Goal: Task Accomplishment & Management: Complete application form

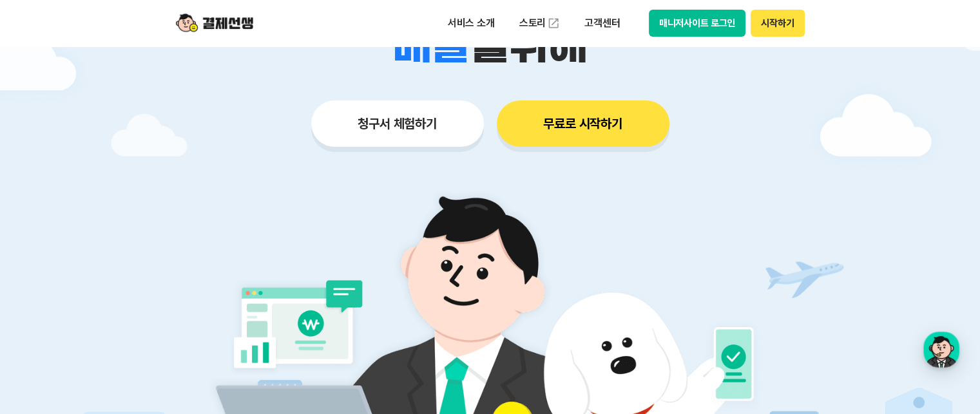
scroll to position [193, 0]
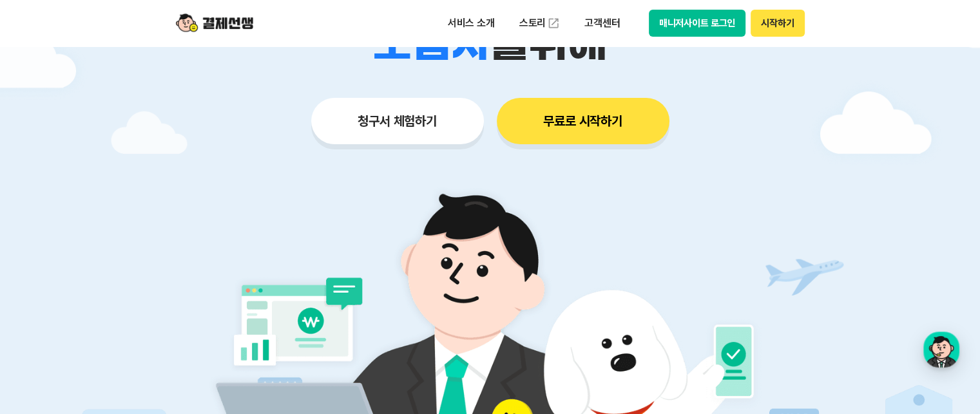
click at [407, 125] on button "청구서 체험하기" at bounding box center [397, 121] width 173 height 46
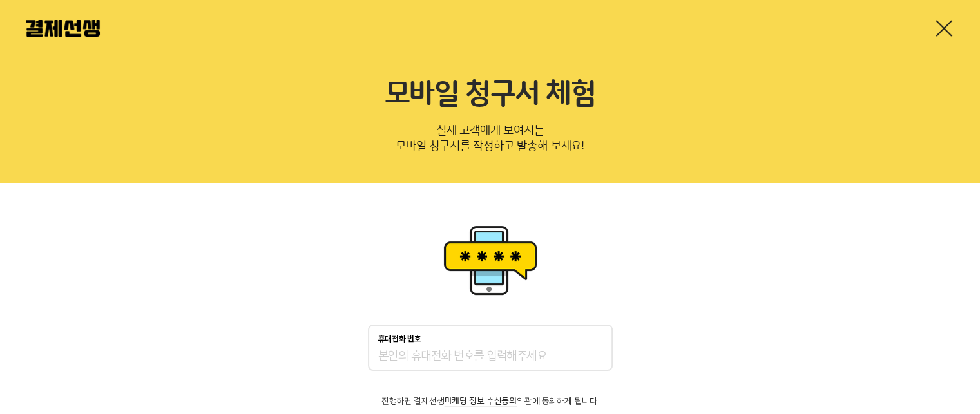
click at [486, 358] on input "휴대전화 번호" at bounding box center [490, 356] width 224 height 15
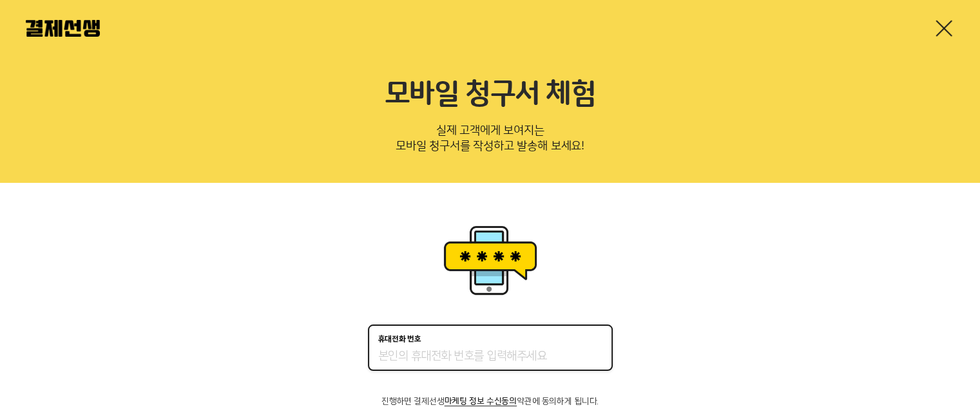
type input "01042094003"
click at [692, 334] on div "휴대전화 번호 [PHONE_NUMBER] 진행하면 결제선생 마케팅 정보 수신동의 약관에 동의하게 됩니다. 인증번호 받기" at bounding box center [490, 342] width 980 height 318
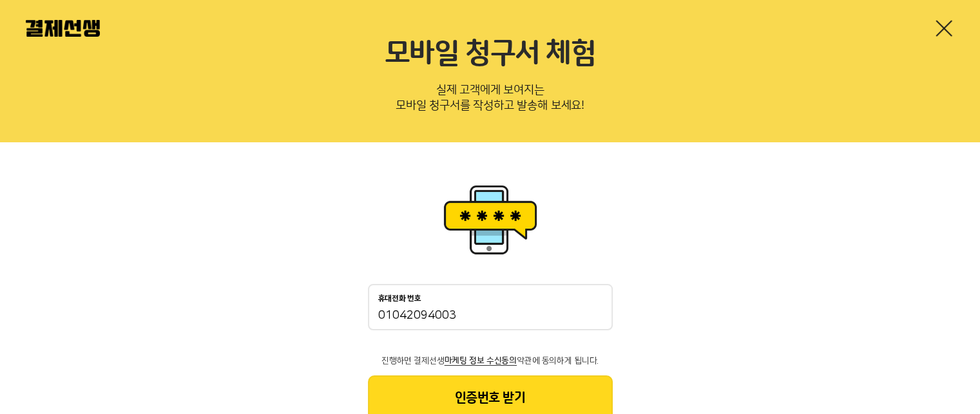
scroll to position [86, 0]
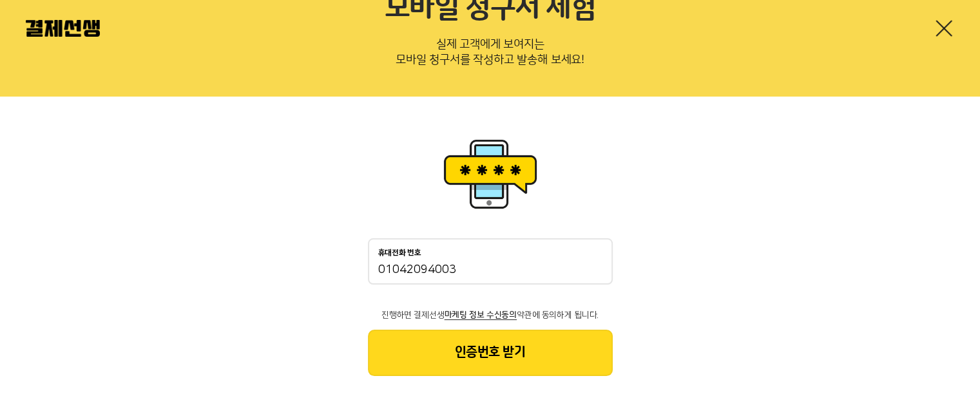
click at [458, 360] on button "인증번호 받기" at bounding box center [490, 353] width 245 height 46
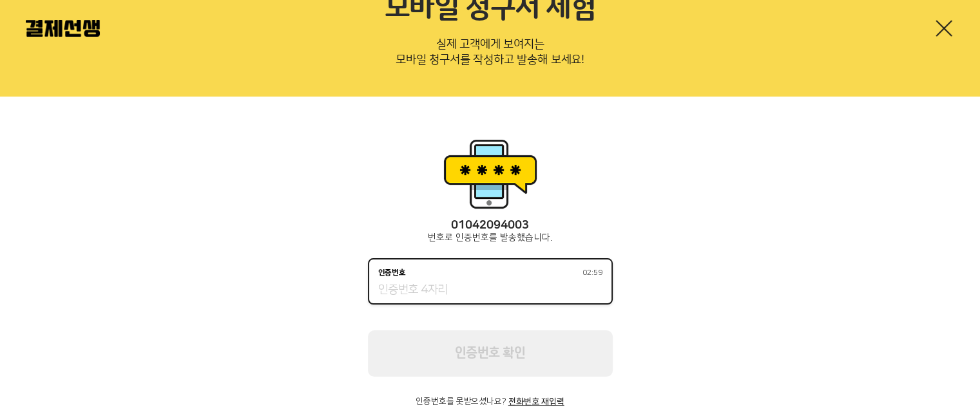
click at [495, 288] on input "인증번호 02:59" at bounding box center [490, 290] width 224 height 15
type input "4"
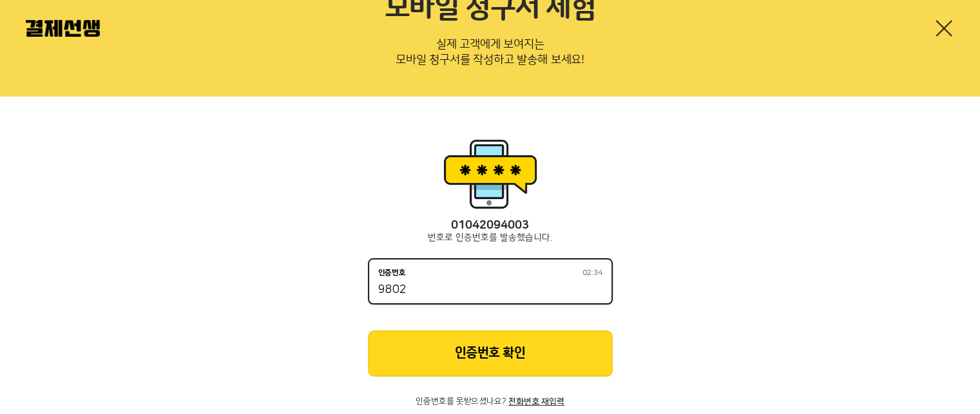
type input "9802"
click at [505, 347] on button "인증번호 확인" at bounding box center [490, 354] width 245 height 46
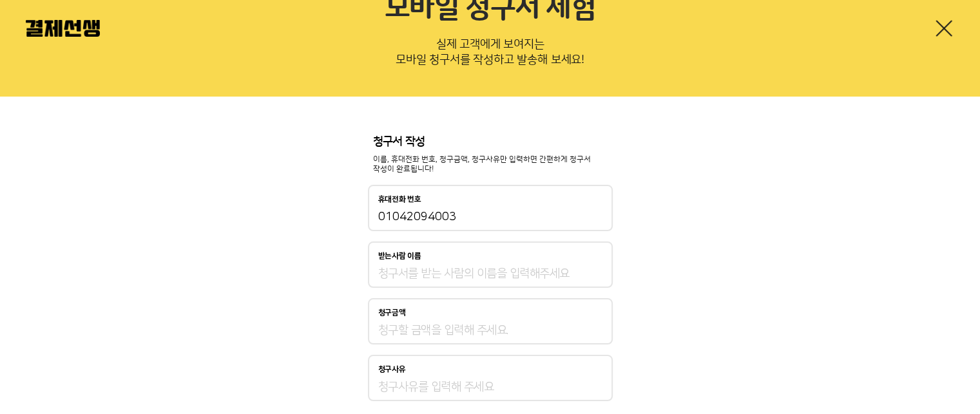
click at [488, 262] on div "받는사람 이름" at bounding box center [490, 265] width 245 height 46
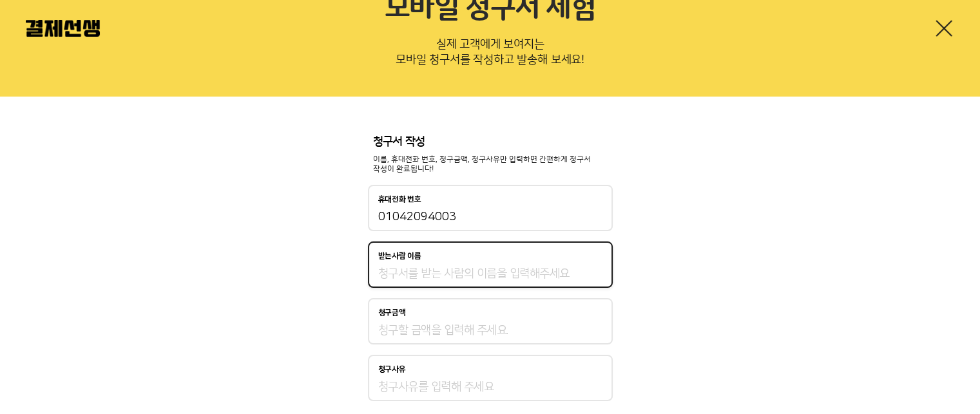
click at [499, 277] on input "받는사람 이름" at bounding box center [490, 273] width 224 height 15
type input "q"
click at [507, 320] on div "청구금액" at bounding box center [490, 321] width 245 height 46
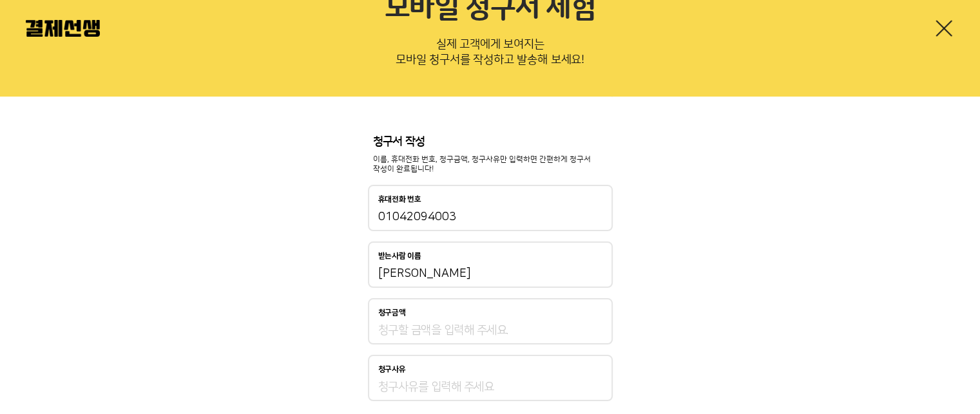
click at [456, 331] on input "청구금액" at bounding box center [490, 330] width 224 height 15
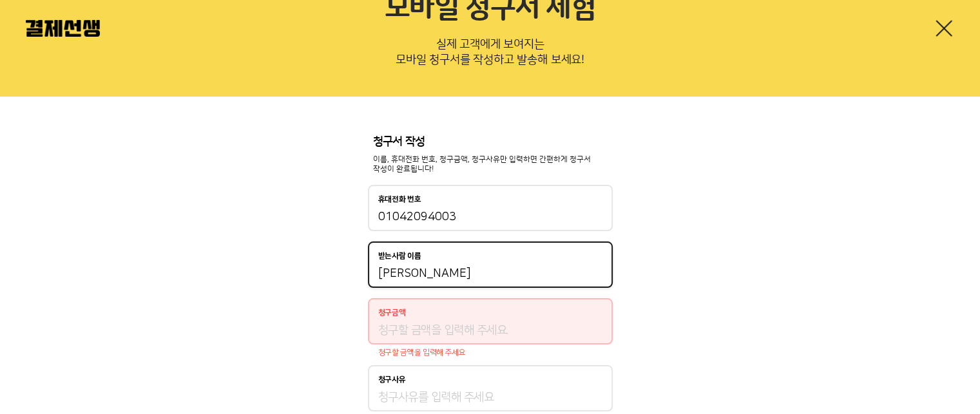
drag, startPoint x: 449, startPoint y: 275, endPoint x: 273, endPoint y: 255, distance: 177.1
click at [281, 258] on div "청구서 작성 이름, 휴대전화 번호, 청구금액, 청구사유만 입력하면 간편하게 청구서 작성이 완료됩니다! 휴대전화 번호 [PHONE_NUMBER]…" at bounding box center [490, 310] width 980 height 427
type input "배강준"
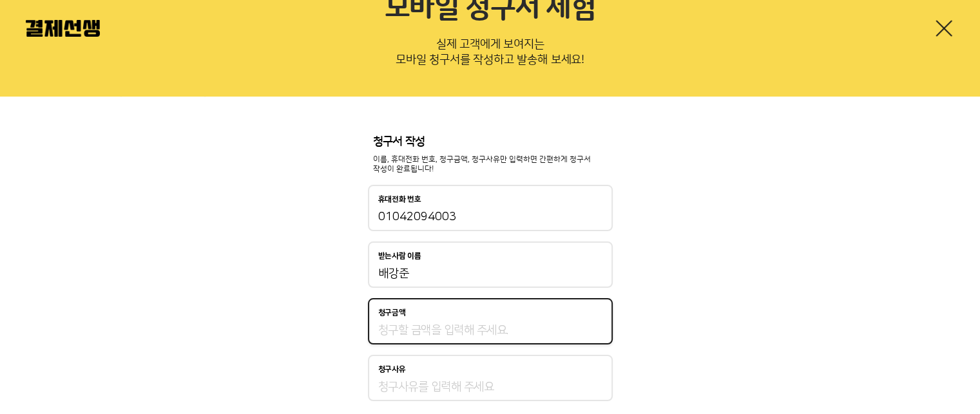
click at [452, 332] on input "청구금액" at bounding box center [490, 330] width 224 height 15
type input "325,000"
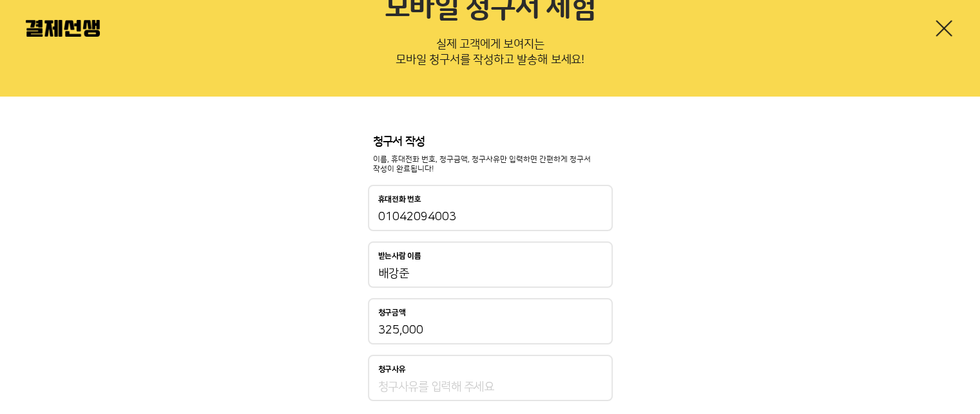
click at [481, 378] on div "청구사유" at bounding box center [490, 378] width 245 height 46
click at [484, 374] on div "청구사유" at bounding box center [490, 378] width 245 height 46
click at [482, 381] on input "청구사유" at bounding box center [490, 387] width 224 height 15
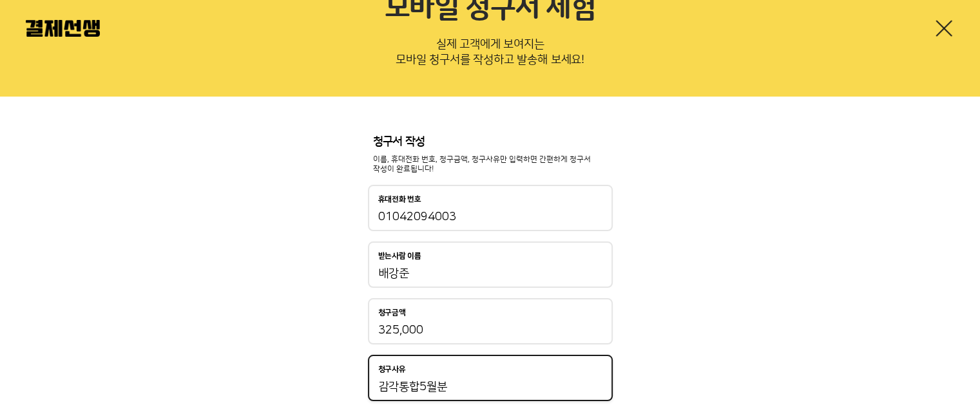
type input "감각통합5월분"
click at [738, 351] on div "청구서 작성 이름, 휴대전화 번호, 청구금액, 청구사유만 입력하면 간편하게 청구서 작성이 완료됩니다! 휴대전화 번호 [PHONE_NUMBER]…" at bounding box center [490, 305] width 980 height 416
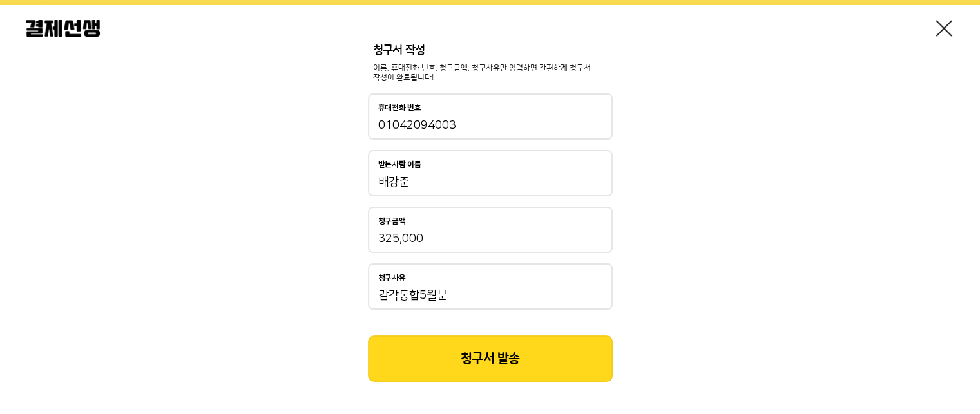
scroll to position [184, 0]
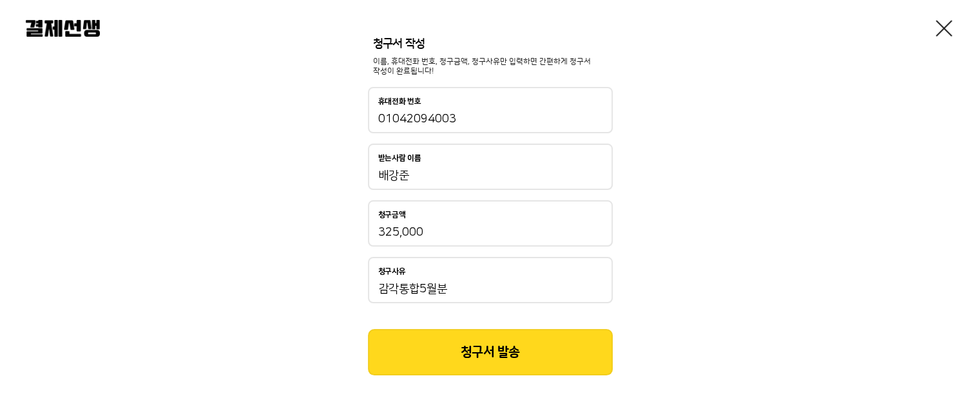
click at [478, 351] on button "청구서 발송" at bounding box center [490, 352] width 245 height 46
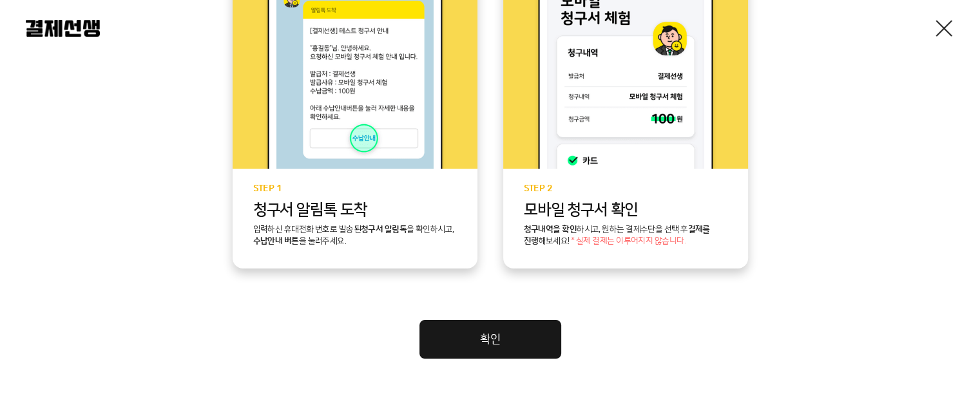
scroll to position [387, 0]
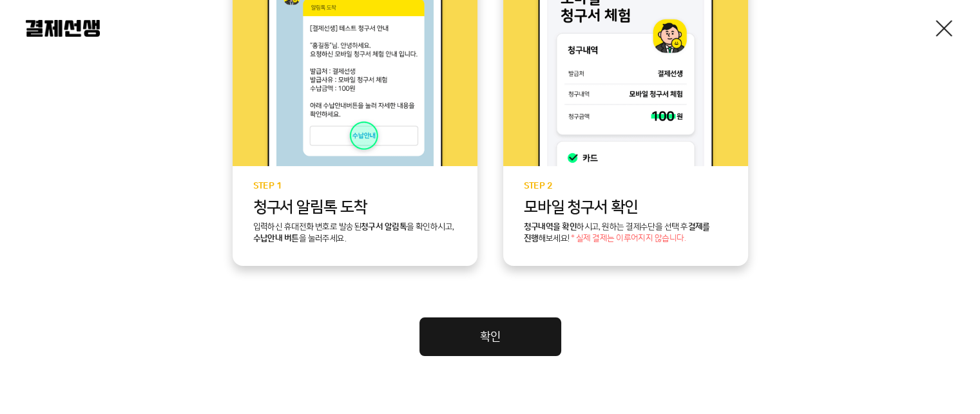
click at [492, 328] on link "확인" at bounding box center [490, 337] width 142 height 39
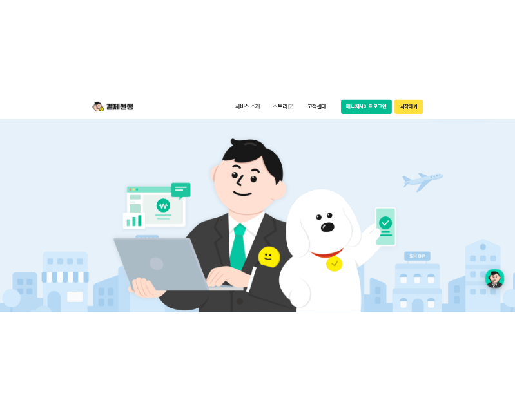
scroll to position [129, 0]
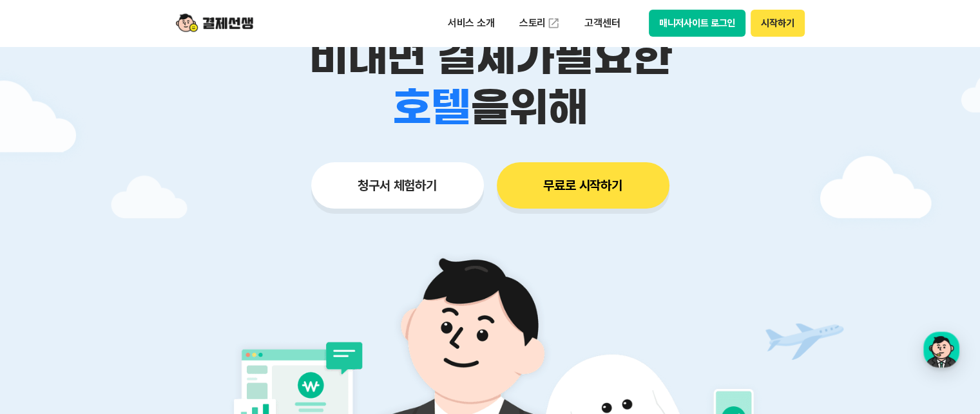
click at [613, 195] on button "무료로 시작하기" at bounding box center [583, 185] width 173 height 46
click at [679, 30] on button "매니저사이트 로그인" at bounding box center [697, 23] width 97 height 27
